Goal: Task Accomplishment & Management: Use online tool/utility

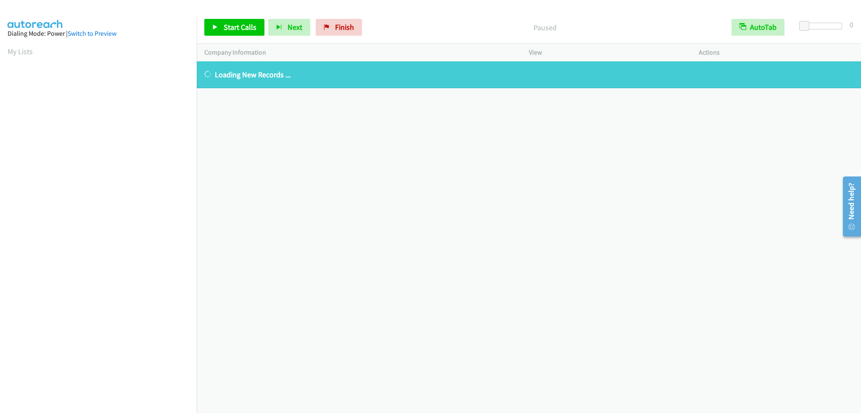
click at [266, 80] on p "Loading New Records ..." at bounding box center [528, 74] width 649 height 11
click at [265, 77] on p "Loading New Records ..." at bounding box center [528, 74] width 649 height 11
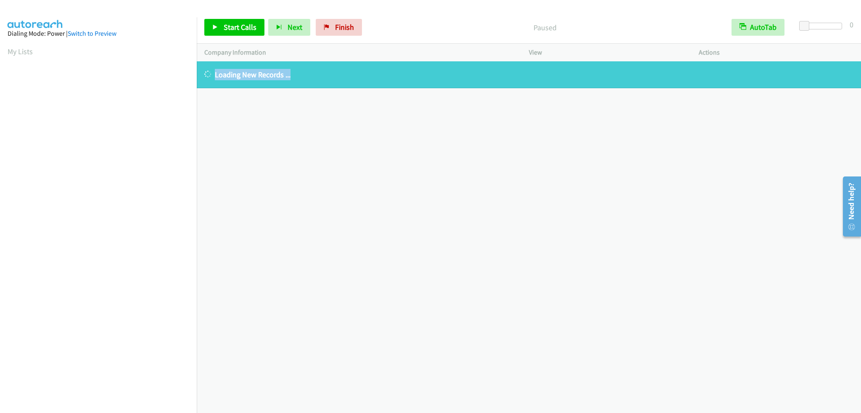
click at [265, 77] on p "Loading New Records ..." at bounding box center [528, 74] width 649 height 11
click at [344, 28] on span "Finish" at bounding box center [344, 27] width 19 height 10
